Goal: Check status: Check status

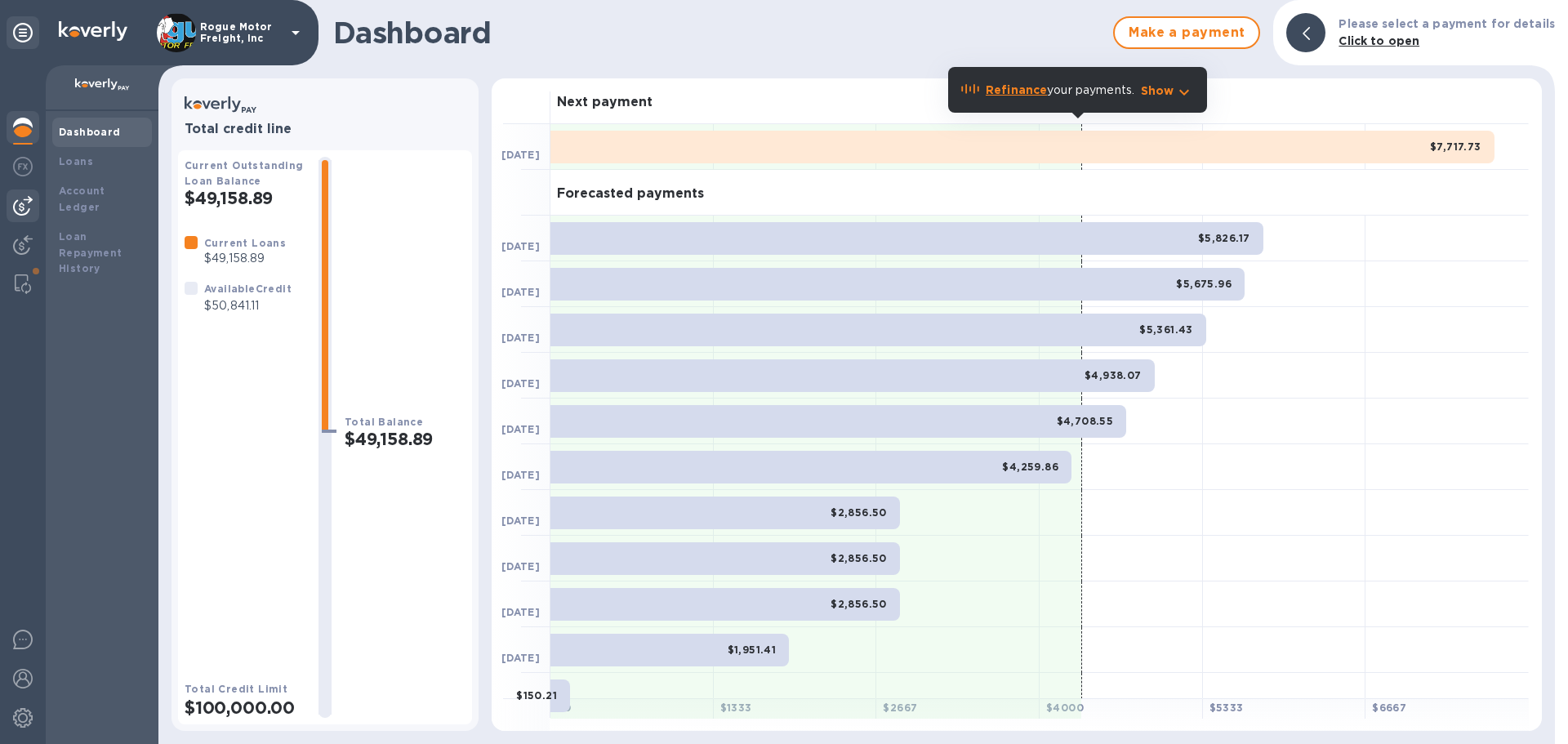
click at [24, 203] on img at bounding box center [23, 206] width 20 height 20
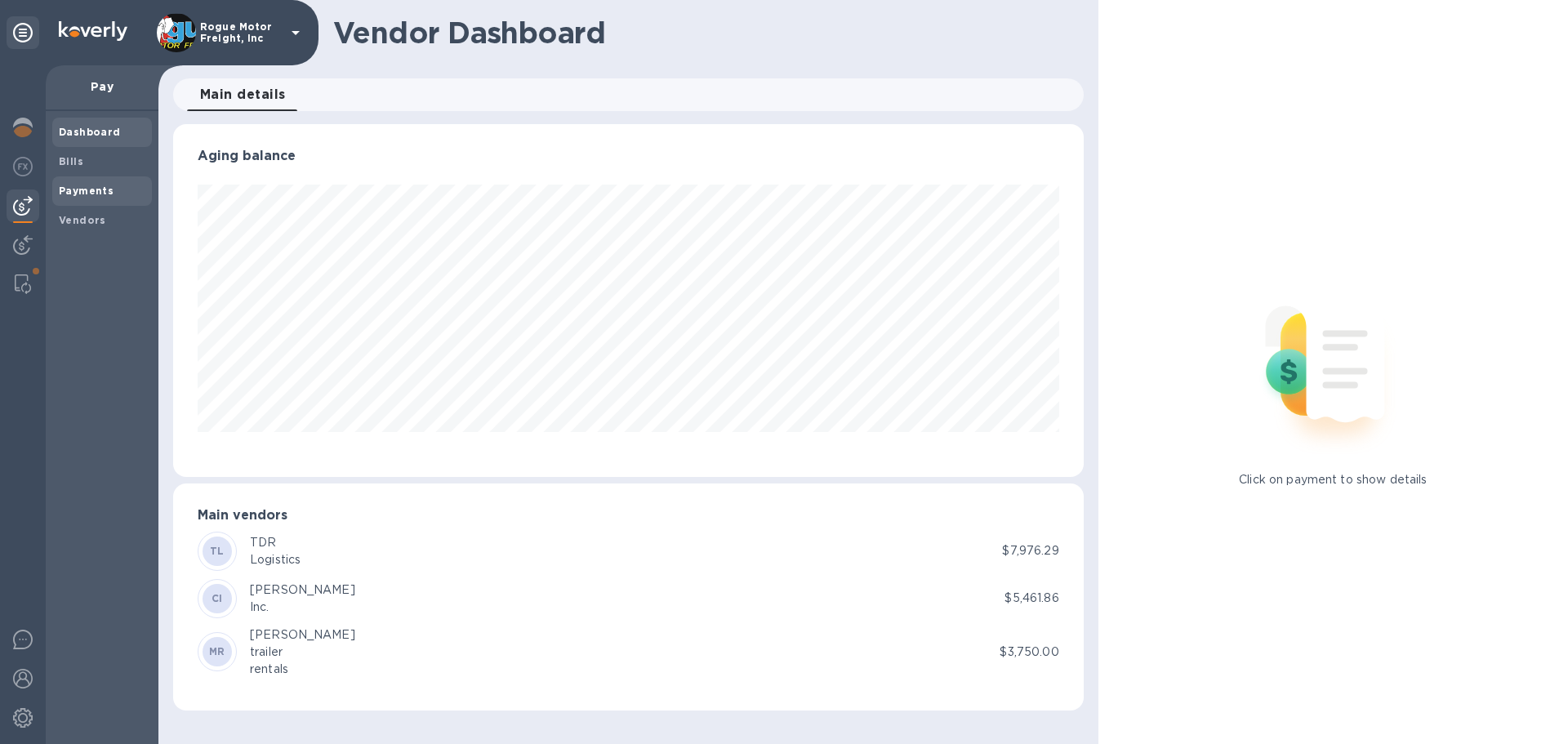
scroll to position [352, 910]
click at [83, 189] on b "Payments" at bounding box center [87, 190] width 55 height 12
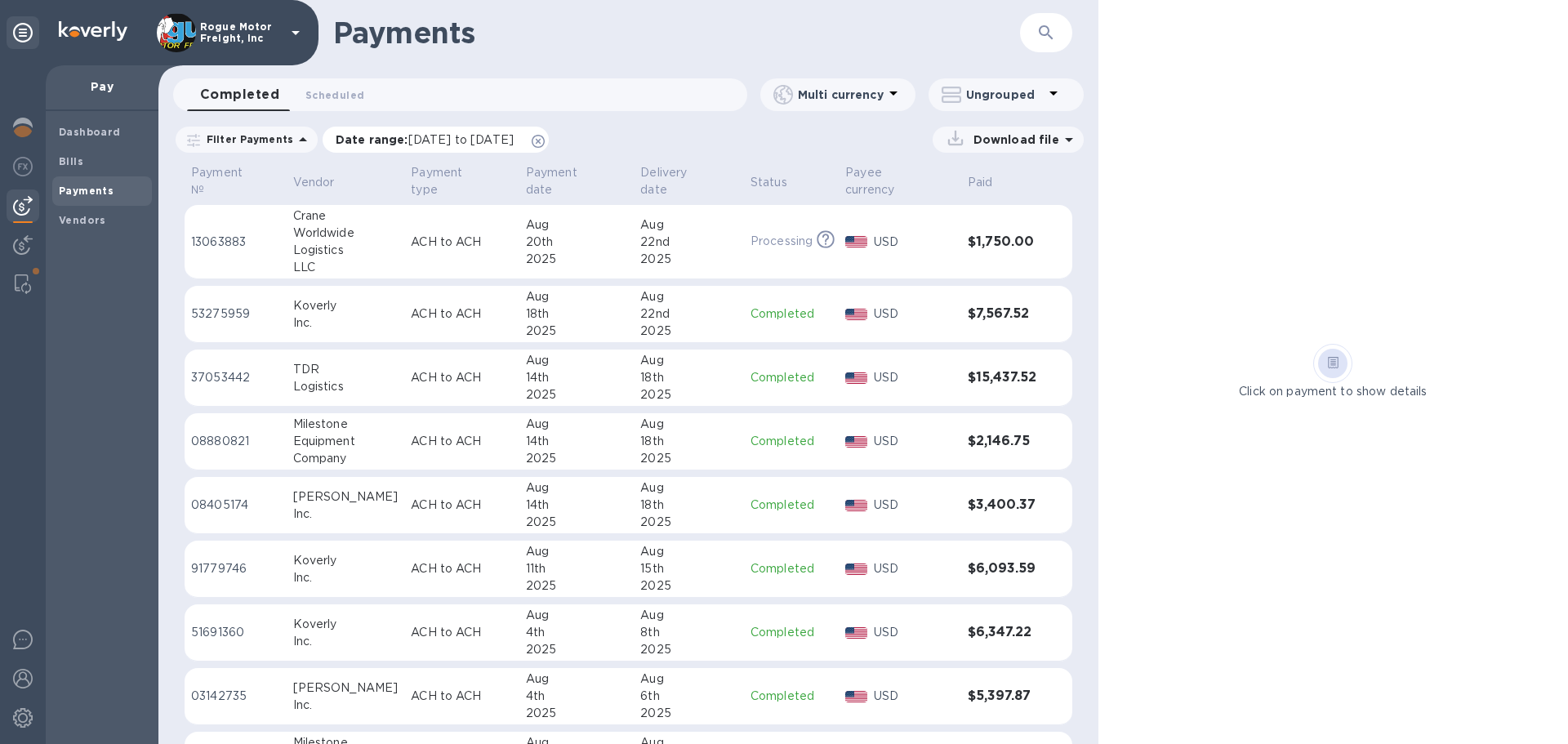
click at [545, 137] on icon at bounding box center [538, 142] width 13 height 13
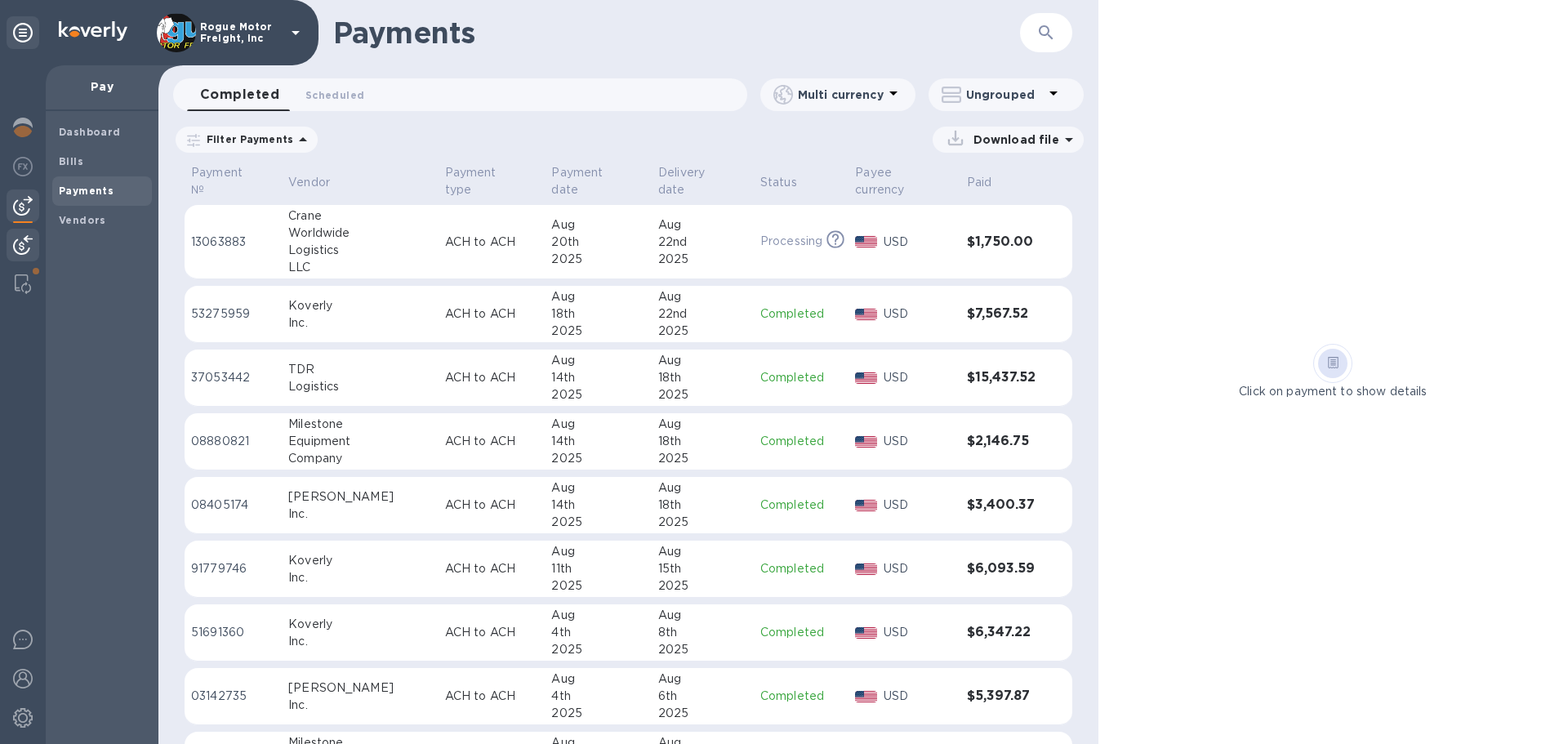
click at [18, 237] on img at bounding box center [23, 245] width 20 height 20
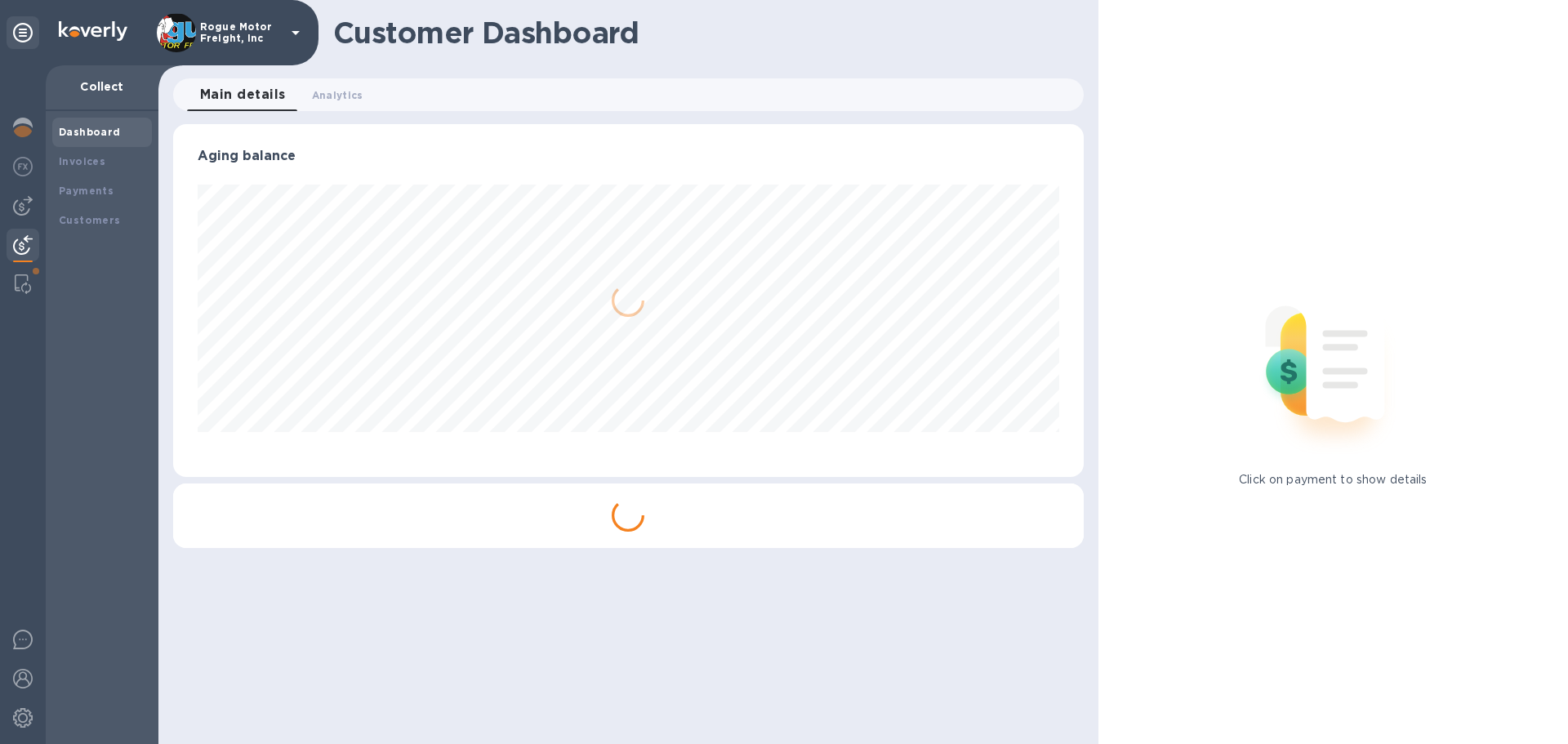
scroll to position [816103, 815562]
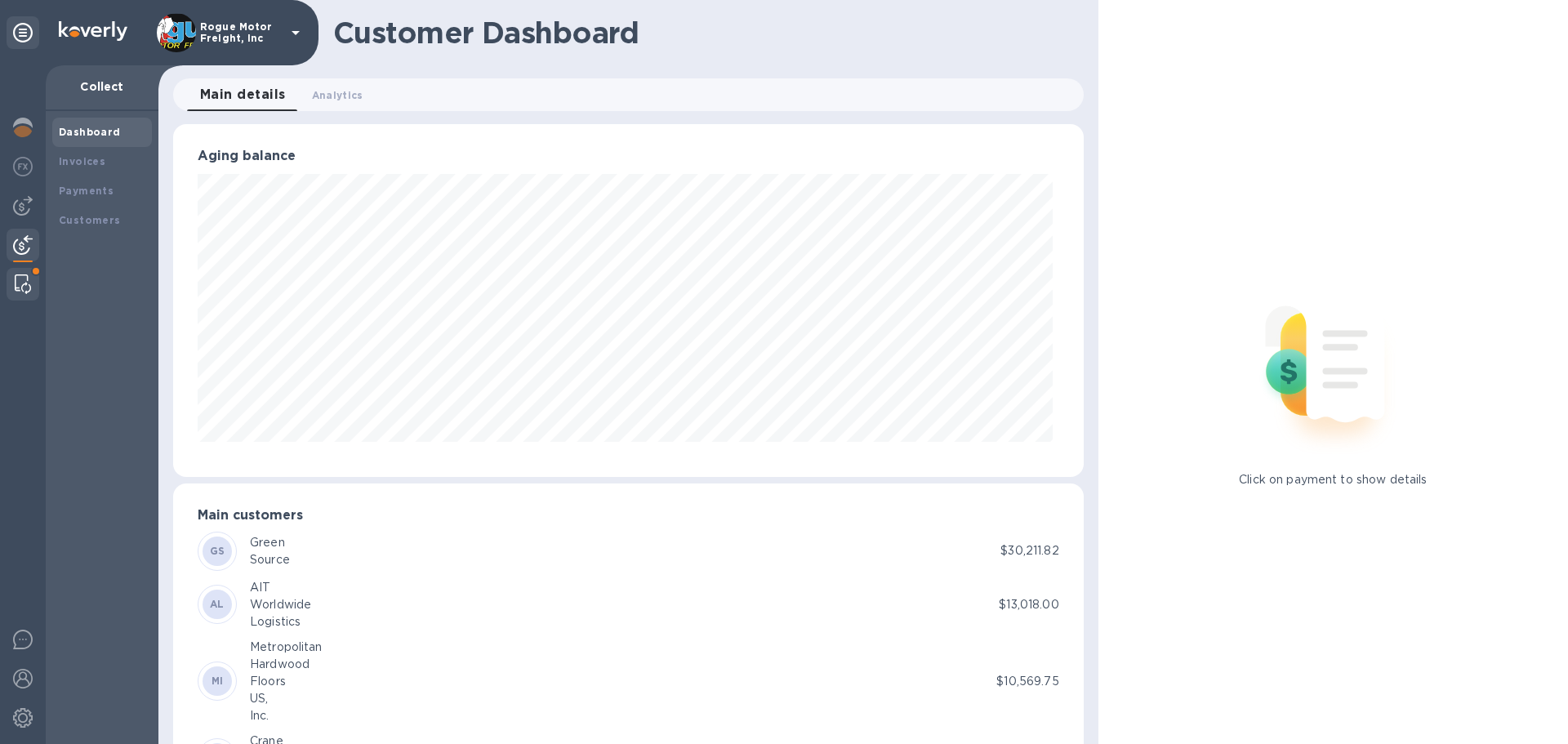
click at [21, 276] on img at bounding box center [23, 284] width 17 height 20
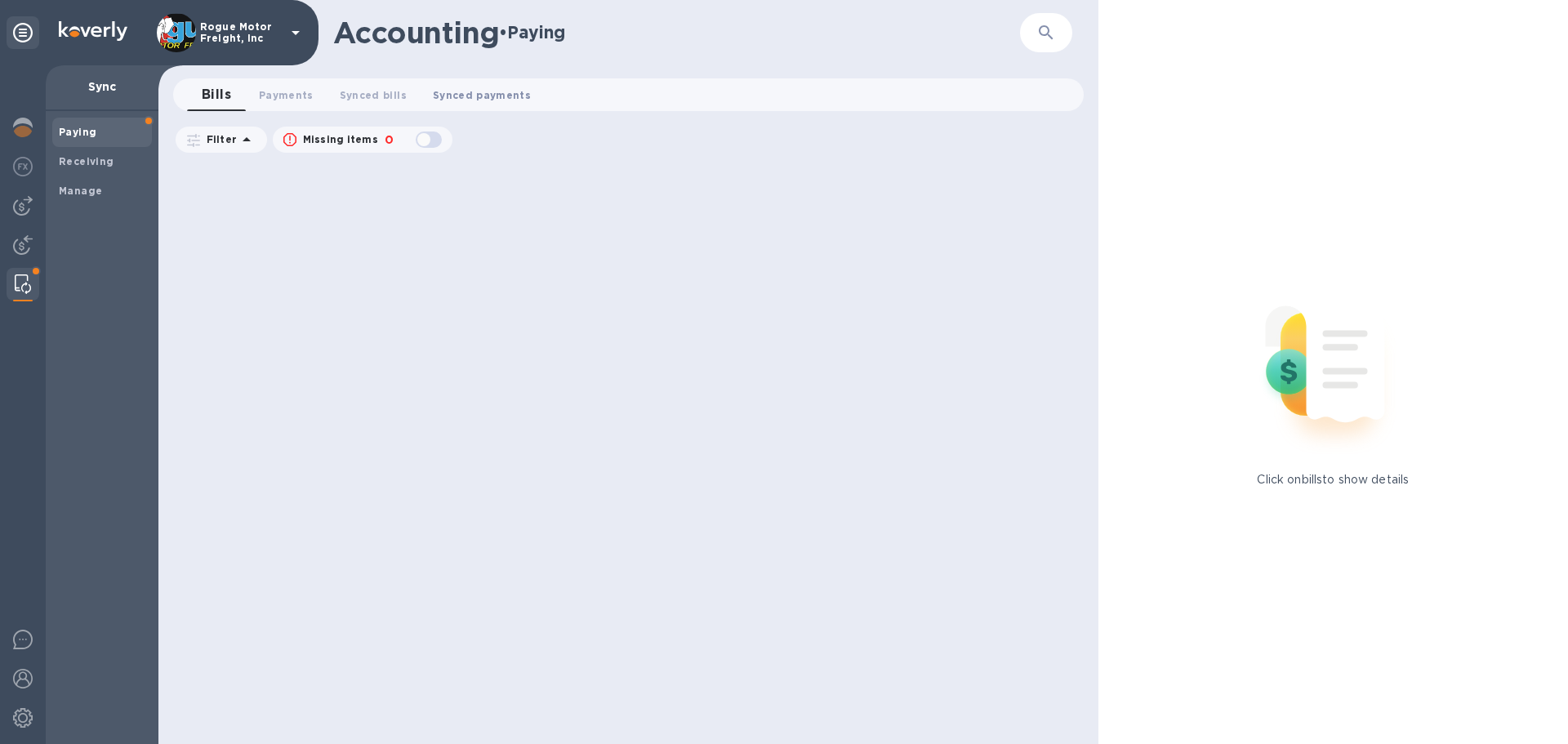
click at [472, 92] on span "Synced payments 0" at bounding box center [482, 95] width 98 height 17
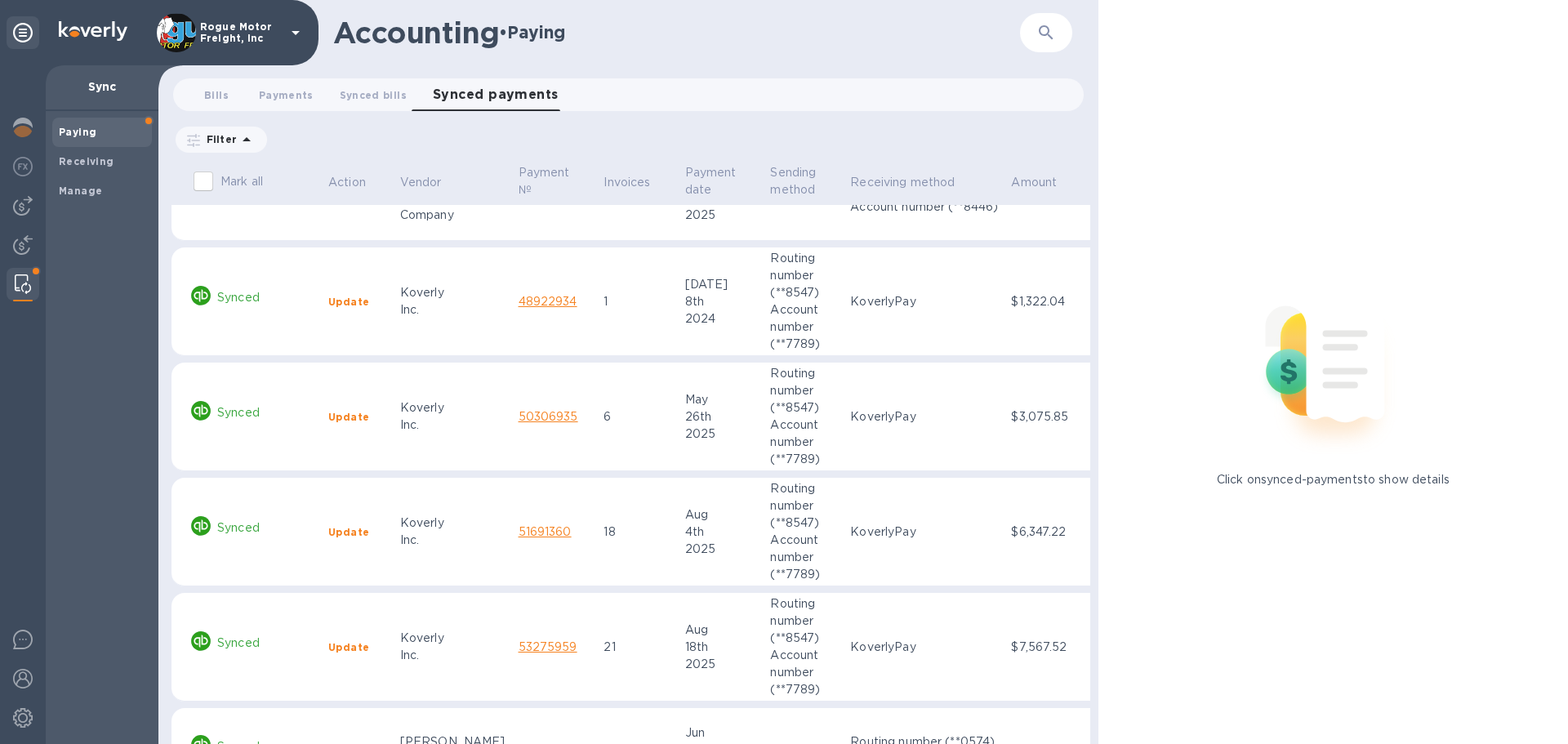
scroll to position [2997, 0]
